Goal: Check status: Check status

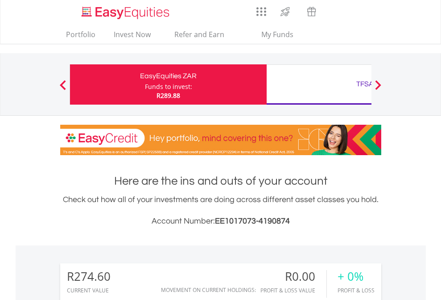
scroll to position [86, 140]
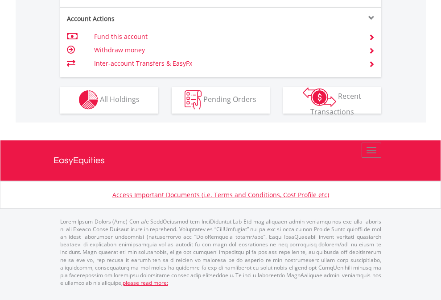
scroll to position [835, 0]
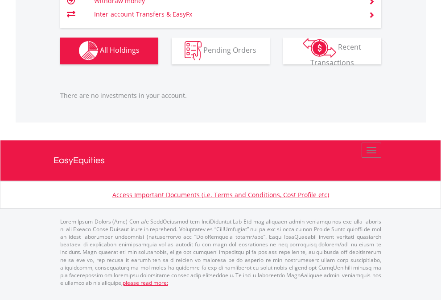
scroll to position [86, 140]
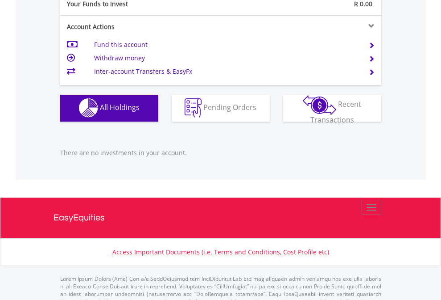
scroll to position [884, 0]
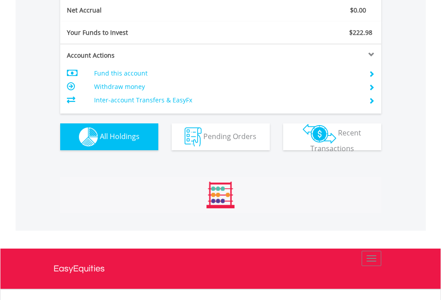
scroll to position [1011, 0]
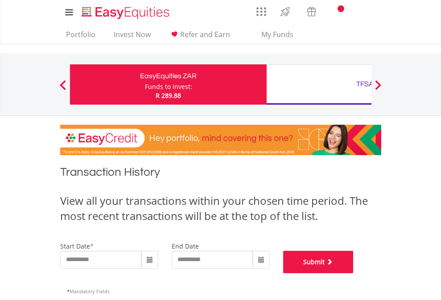
click at [354, 273] on button "Submit" at bounding box center [318, 261] width 71 height 22
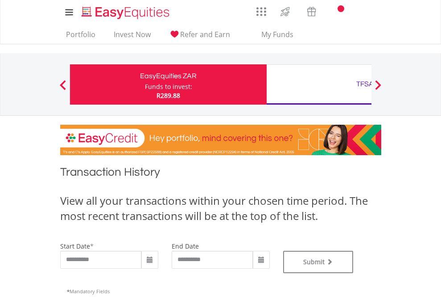
click at [319, 84] on div "TFSA" at bounding box center [365, 84] width 186 height 12
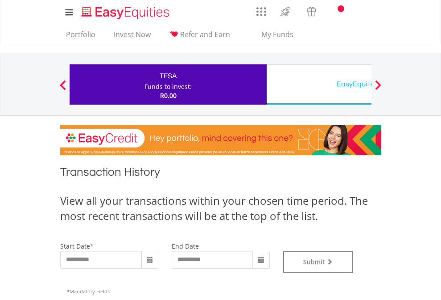
type input "**********"
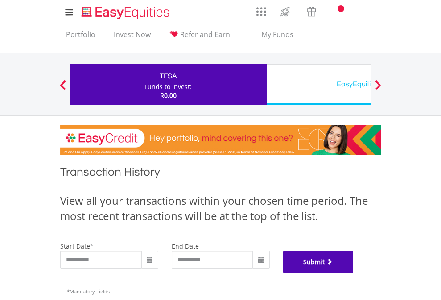
click at [354, 273] on button "Submit" at bounding box center [318, 261] width 71 height 22
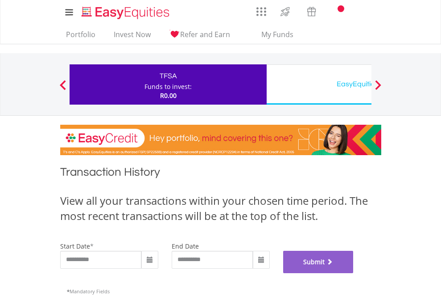
scroll to position [362, 0]
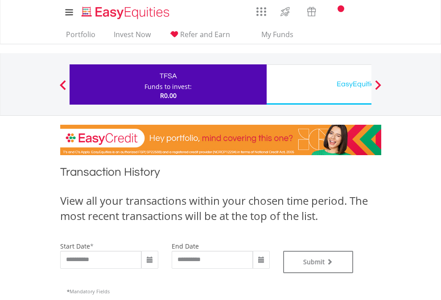
click at [319, 84] on div "EasyEquities USD" at bounding box center [365, 84] width 186 height 12
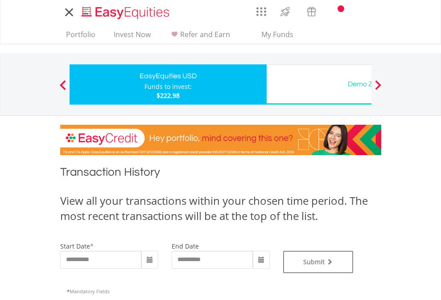
type input "**********"
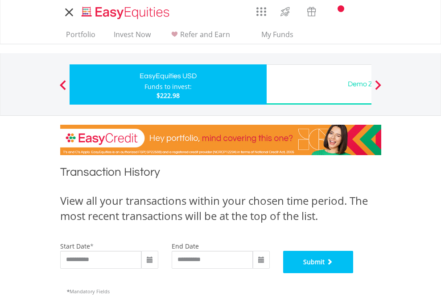
click at [354, 273] on button "Submit" at bounding box center [318, 261] width 71 height 22
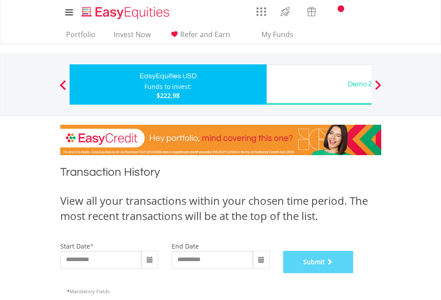
scroll to position [362, 0]
